Goal: Task Accomplishment & Management: Manage account settings

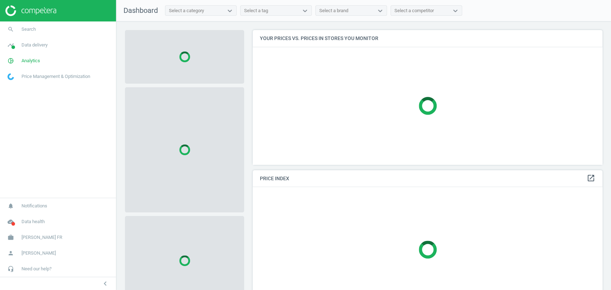
scroll to position [147, 356]
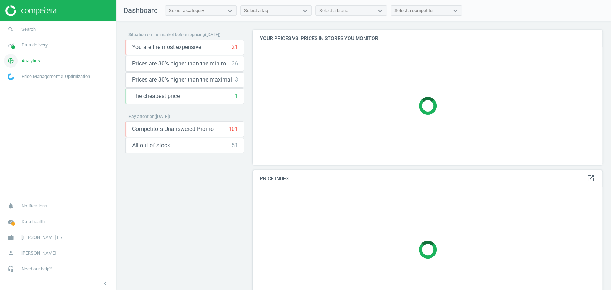
click at [29, 58] on span "Analytics" at bounding box center [30, 61] width 19 height 6
click at [21, 87] on span "Products" at bounding box center [16, 87] width 17 height 6
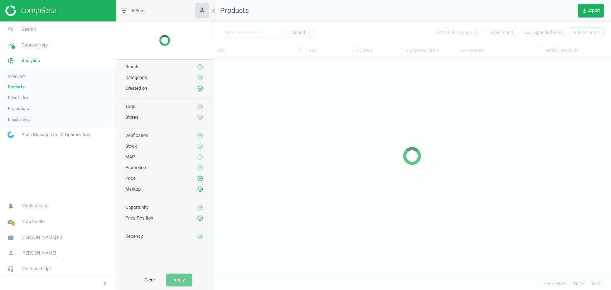
scroll to position [206, 391]
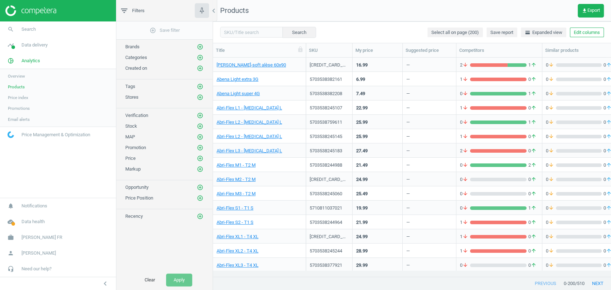
click at [587, 33] on button "Edit columns" at bounding box center [587, 33] width 34 height 10
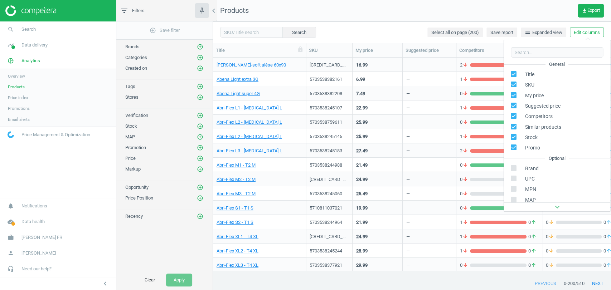
scroll to position [113, 0]
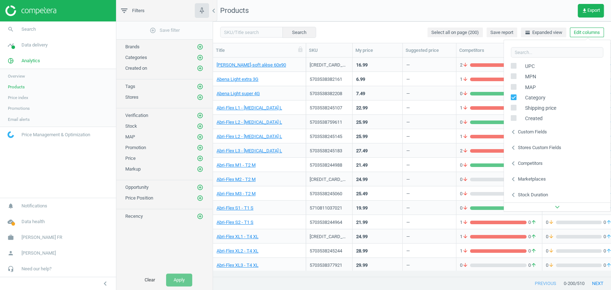
click at [541, 129] on div "Custom fields" at bounding box center [531, 132] width 29 height 6
click at [540, 145] on div "Stores custom fields" at bounding box center [538, 148] width 43 height 6
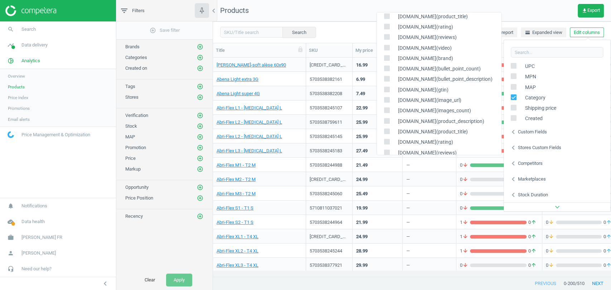
scroll to position [343, 0]
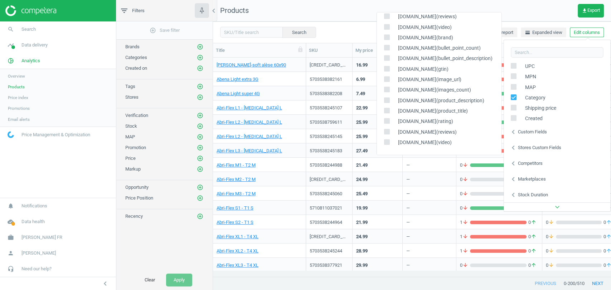
click at [386, 39] on input "checkbox" at bounding box center [386, 37] width 5 height 5
checkbox input "true"
click at [386, 48] on input "checkbox" at bounding box center [386, 47] width 5 height 5
checkbox input "true"
click at [386, 59] on input "checkbox" at bounding box center [386, 58] width 5 height 5
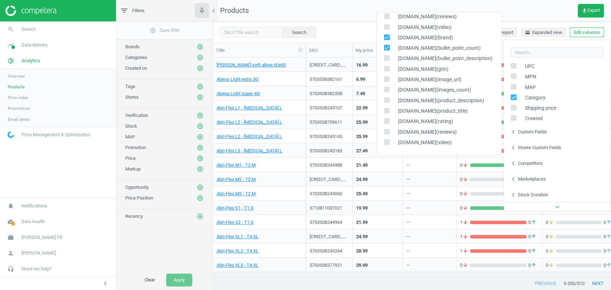
checkbox input "true"
click at [386, 69] on input "checkbox" at bounding box center [386, 69] width 5 height 5
checkbox input "true"
click at [386, 80] on input "checkbox" at bounding box center [386, 79] width 5 height 5
checkbox input "true"
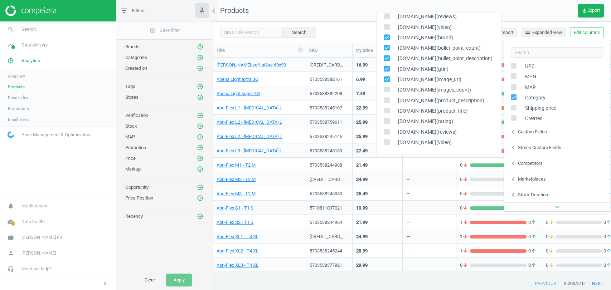
click at [386, 88] on input "checkbox" at bounding box center [386, 90] width 5 height 5
checkbox input "true"
click at [386, 95] on div "[DOMAIN_NAME](images_count)" at bounding box center [438, 90] width 124 height 10
click at [386, 98] on input "checkbox" at bounding box center [386, 100] width 5 height 5
checkbox input "true"
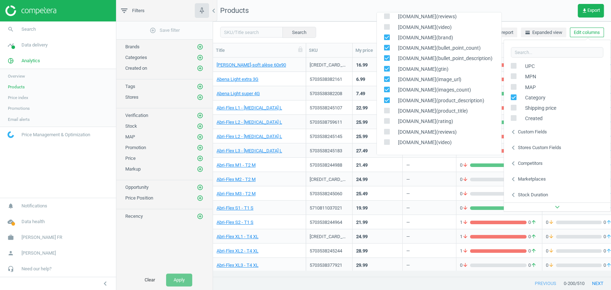
click at [386, 109] on input "checkbox" at bounding box center [386, 110] width 5 height 5
checkbox input "true"
click at [386, 121] on input "checkbox" at bounding box center [386, 121] width 5 height 5
checkbox input "true"
click at [386, 132] on input "checkbox" at bounding box center [386, 132] width 5 height 5
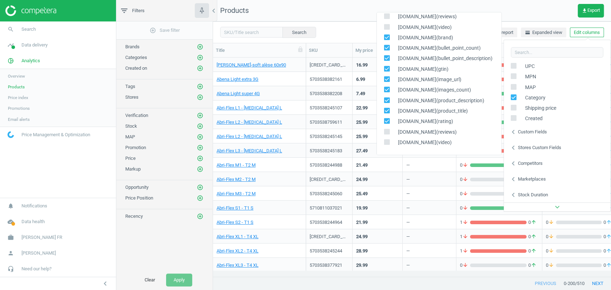
checkbox input "true"
click at [386, 140] on input "checkbox" at bounding box center [386, 142] width 5 height 5
checkbox input "true"
click at [360, 31] on div "Search Select all on page (200) Save report horizontal_split Expanded view Edit…" at bounding box center [412, 31] width 398 height 21
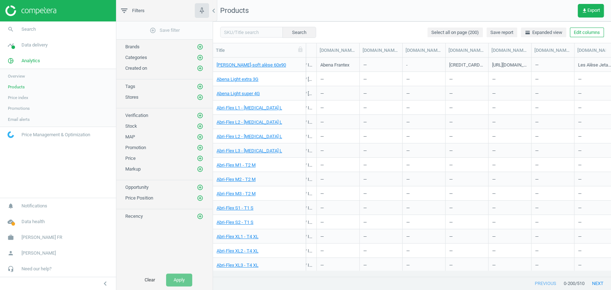
scroll to position [0, 427]
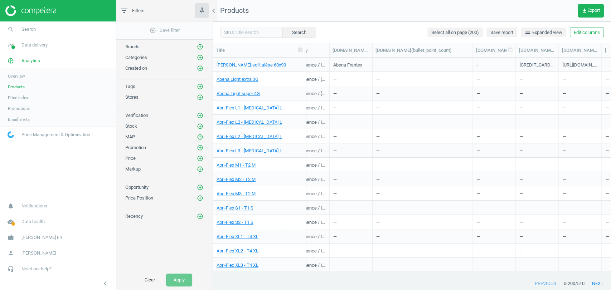
drag, startPoint x: 412, startPoint y: 50, endPoint x: 470, endPoint y: 50, distance: 57.6
click at [470, 50] on div at bounding box center [472, 50] width 7 height 14
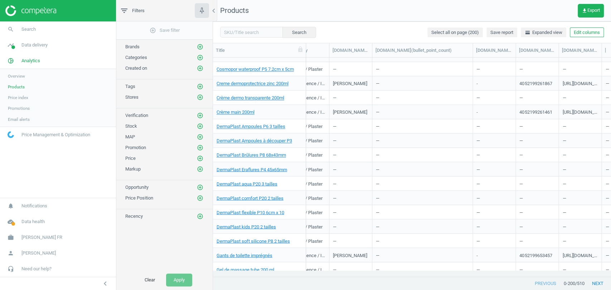
scroll to position [2649, 0]
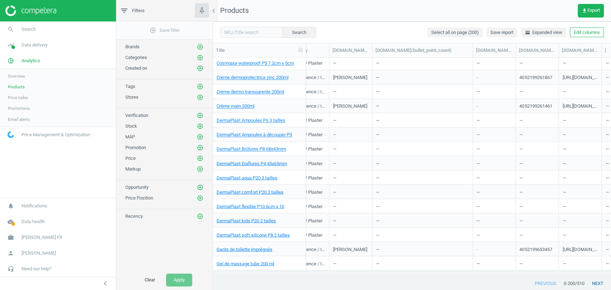
click at [601, 287] on button "next" at bounding box center [597, 283] width 26 height 13
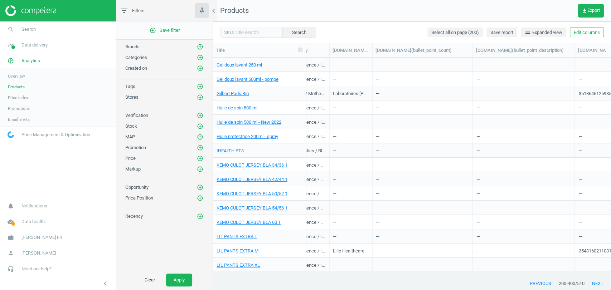
drag, startPoint x: 513, startPoint y: 53, endPoint x: 572, endPoint y: 62, distance: 59.7
click at [572, 62] on div "Title SKU My price Suggested price Competitors Similar products Stock Promo Cat…" at bounding box center [412, 160] width 398 height 234
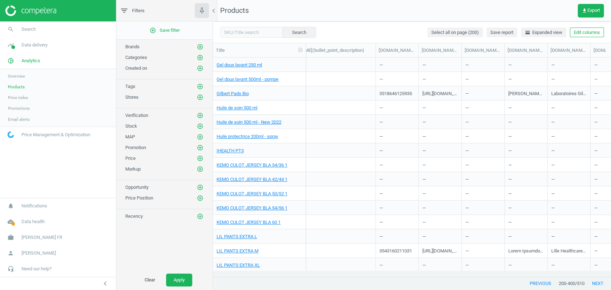
scroll to position [0, 627]
drag, startPoint x: 459, startPoint y: 50, endPoint x: 508, endPoint y: 59, distance: 49.5
click at [508, 59] on div "Title SKU My price Suggested price Competitors Similar products Stock Promo Cat…" at bounding box center [412, 160] width 398 height 234
click at [438, 49] on div "[DOMAIN_NAME](image_url)" at bounding box center [463, 50] width 86 height 6
